Goal: Transaction & Acquisition: Purchase product/service

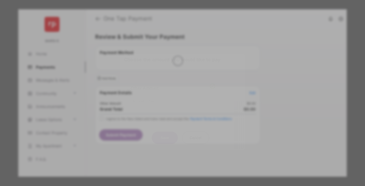
click at [173, 84] on div "Other Amount" at bounding box center [173, 88] width 85 height 9
type input "******"
click at [165, 131] on button "Save" at bounding box center [165, 137] width 26 height 13
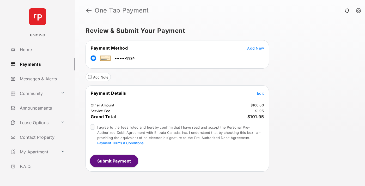
click at [114, 161] on button "Submit Payment" at bounding box center [114, 161] width 48 height 13
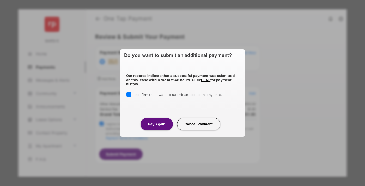
click at [157, 124] on button "Pay Again" at bounding box center [157, 124] width 32 height 13
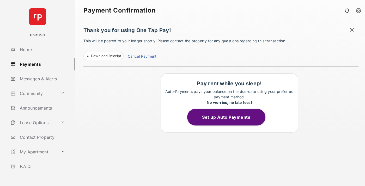
click at [352, 30] on span at bounding box center [352, 30] width 5 height 7
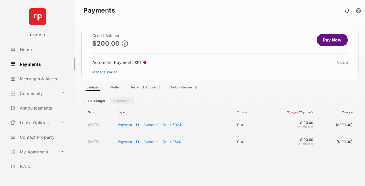
click at [105, 72] on link "Manage Wallet" at bounding box center [104, 72] width 25 height 4
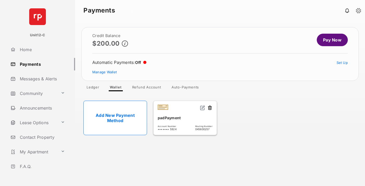
click at [210, 108] on button at bounding box center [209, 108] width 5 height 6
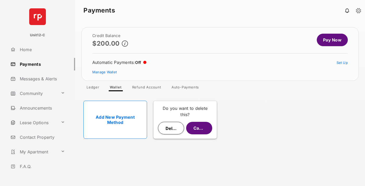
click at [171, 128] on button "Delete" at bounding box center [171, 128] width 26 height 13
